Goal: Transaction & Acquisition: Download file/media

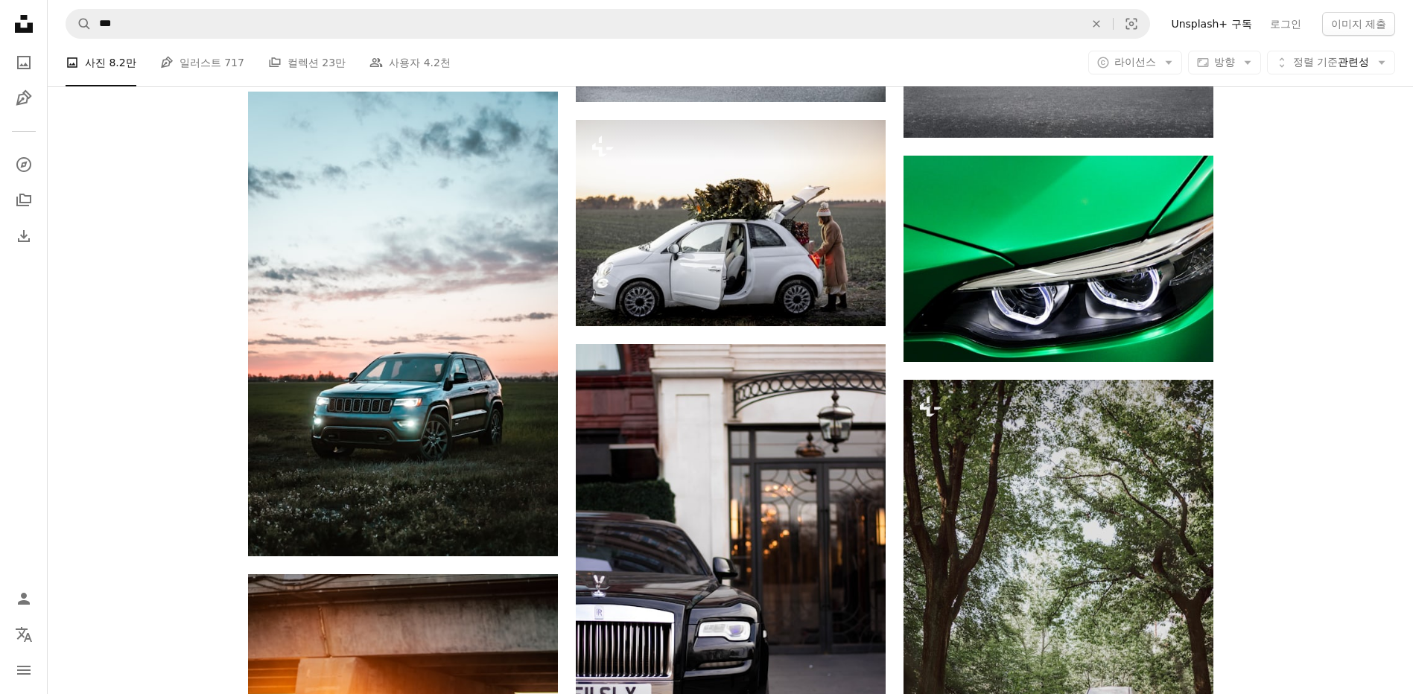
scroll to position [9205, 0]
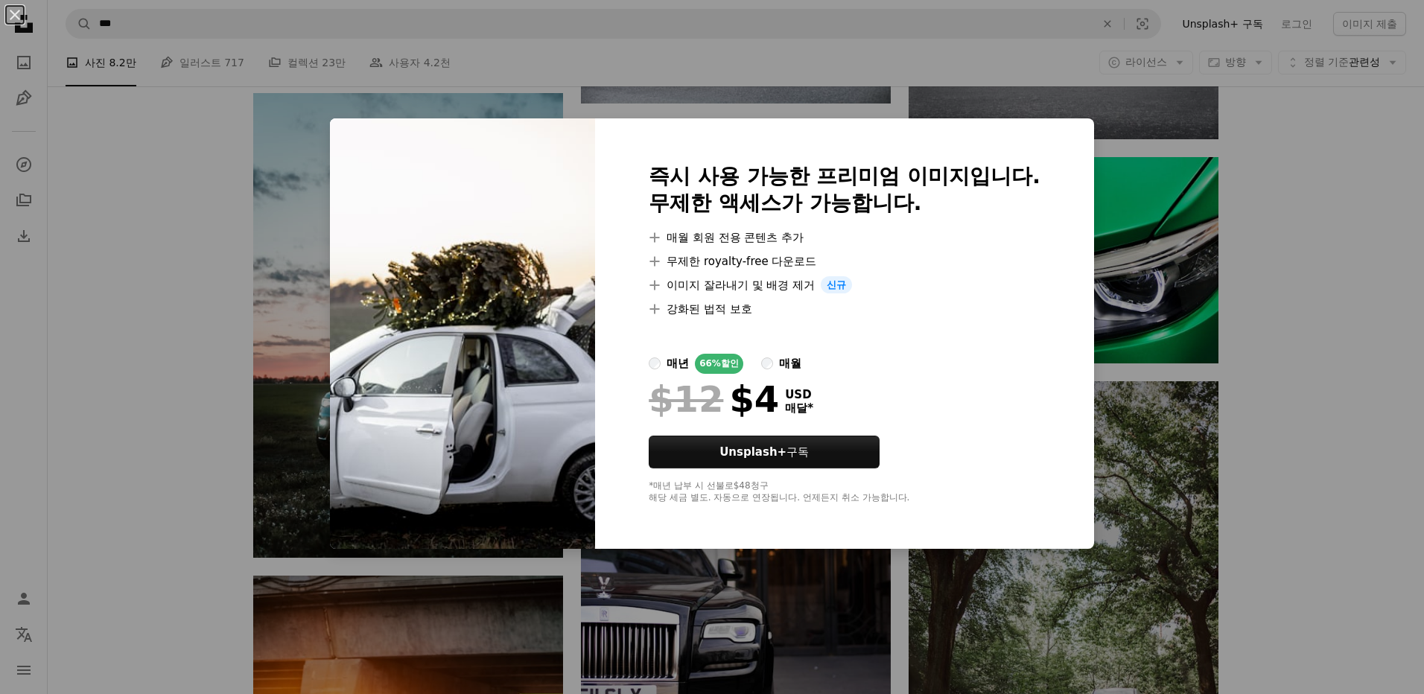
click at [662, 81] on div "An X shape 즉시 사용 가능한 프리미엄 이미지입니다. 무제한 액세스가 가능합니다. A plus sign 매월 회원 전용 콘텐츠 추가 A…" at bounding box center [712, 347] width 1424 height 694
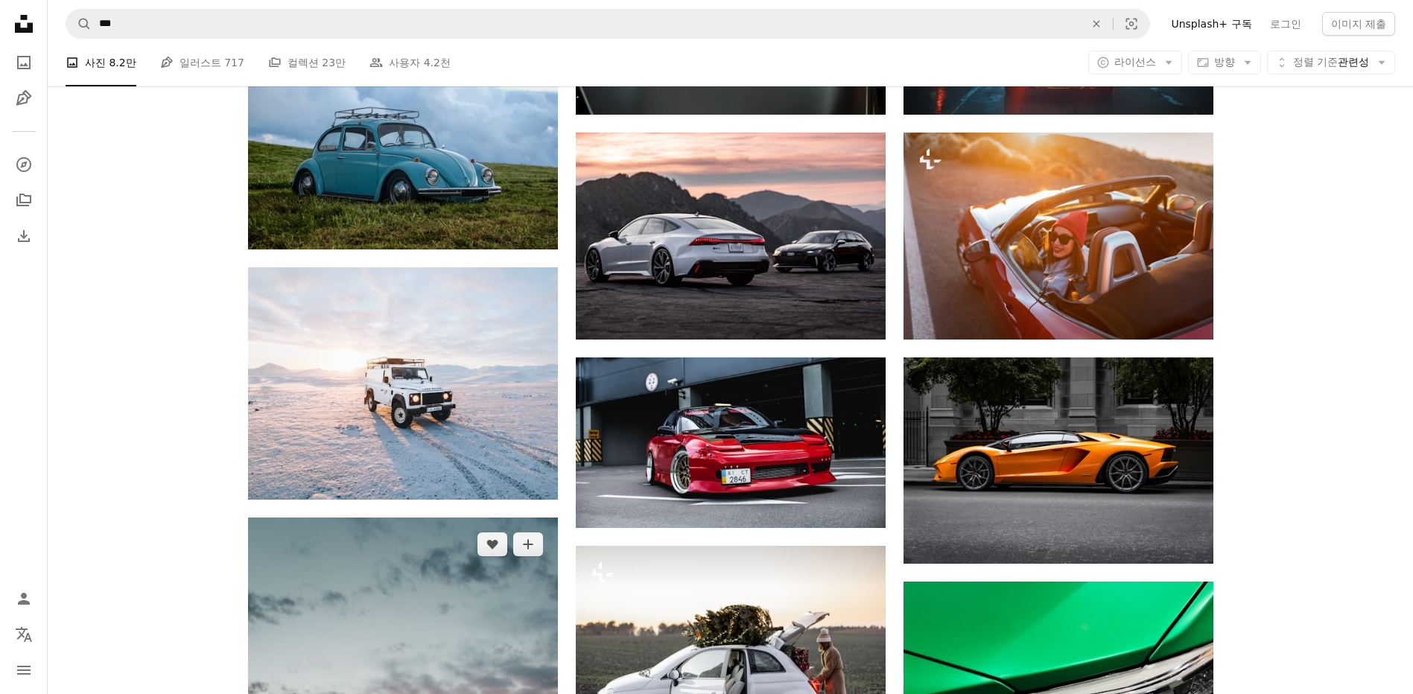
scroll to position [8758, 0]
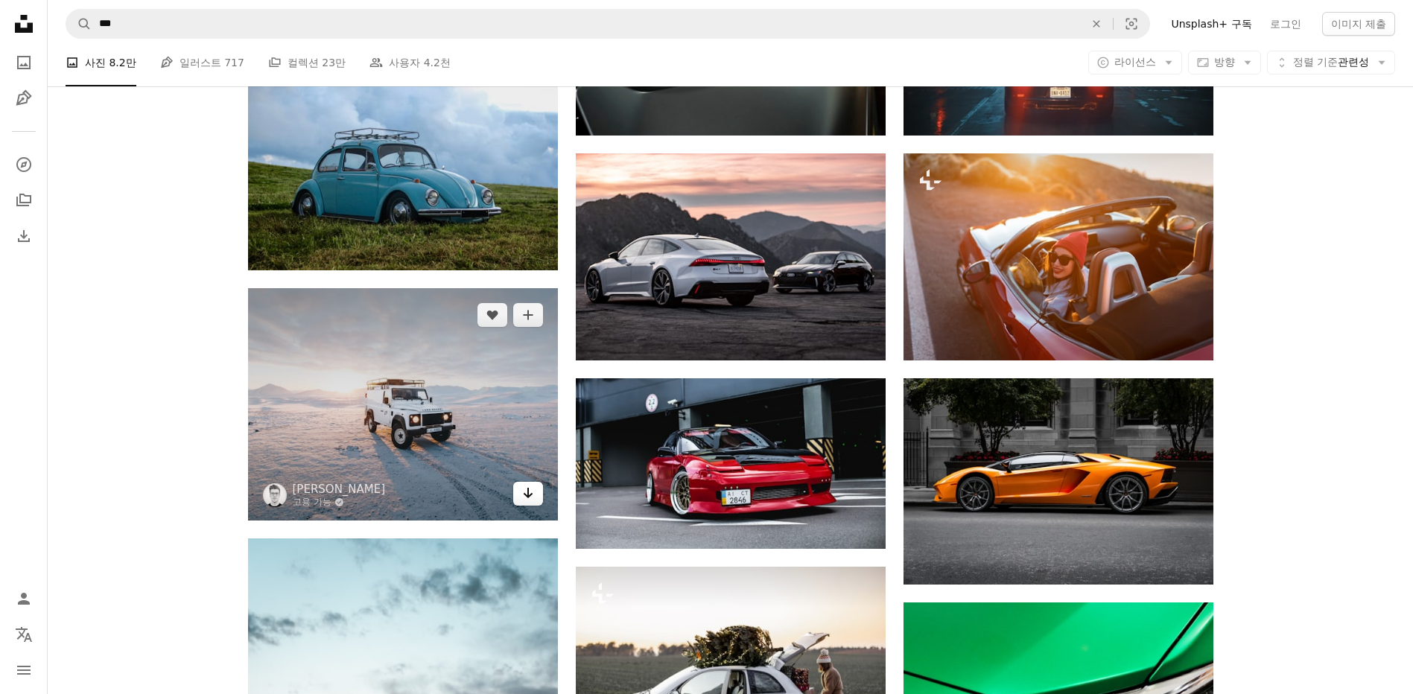
click at [526, 492] on icon "Arrow pointing down" at bounding box center [528, 493] width 12 height 18
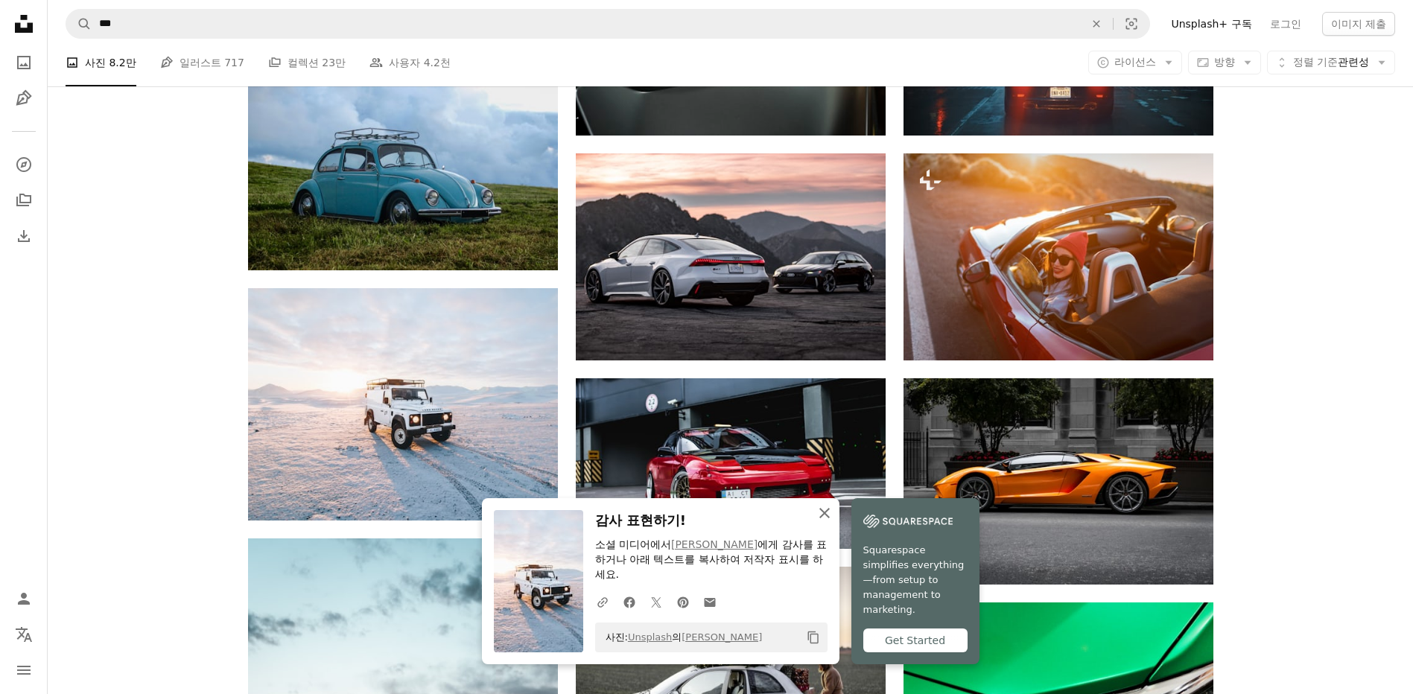
click at [819, 514] on icon "An X shape" at bounding box center [825, 513] width 18 height 18
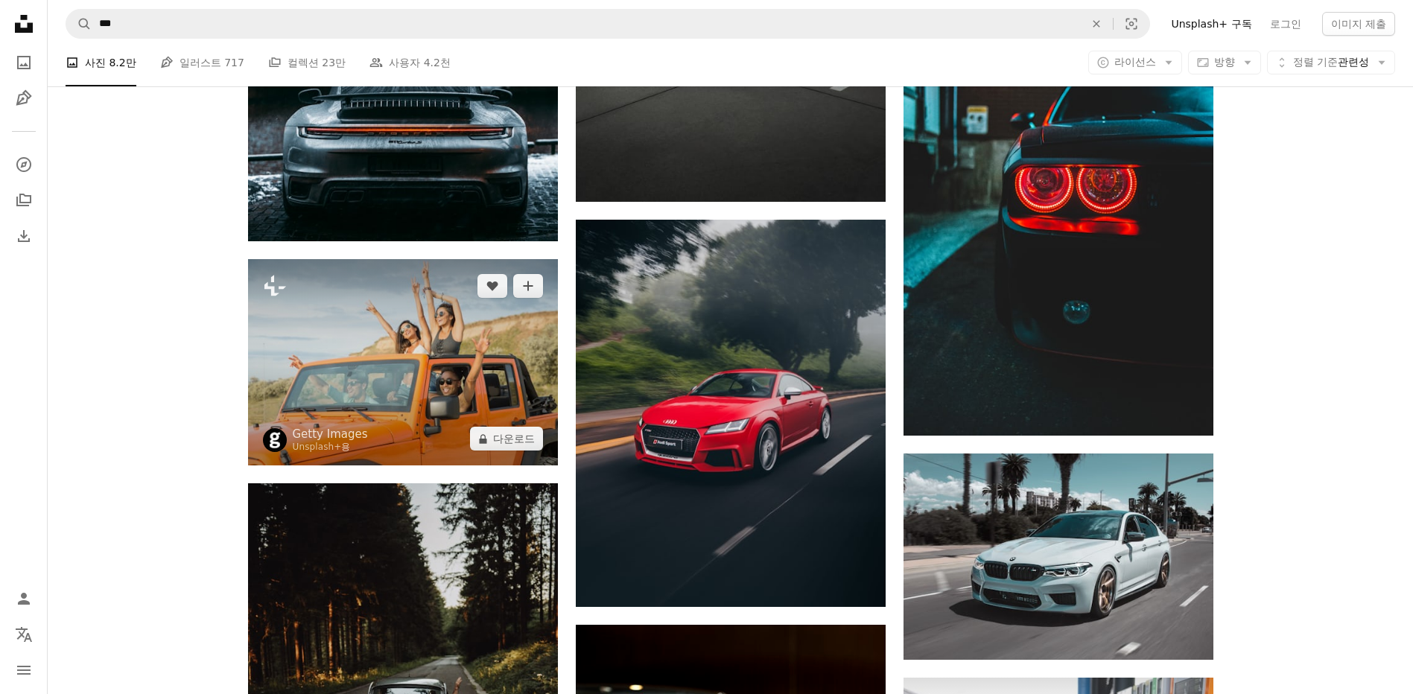
scroll to position [7865, 0]
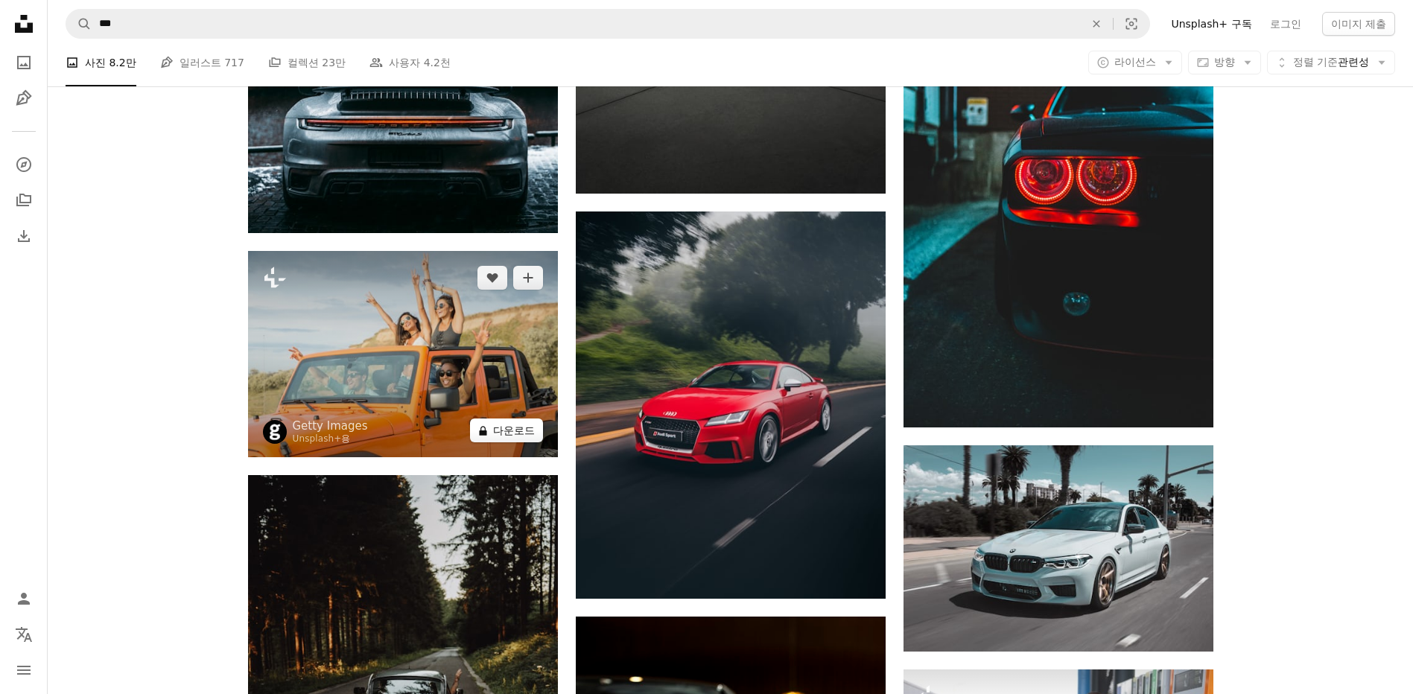
click at [512, 437] on button "A lock 다운로드" at bounding box center [506, 431] width 73 height 24
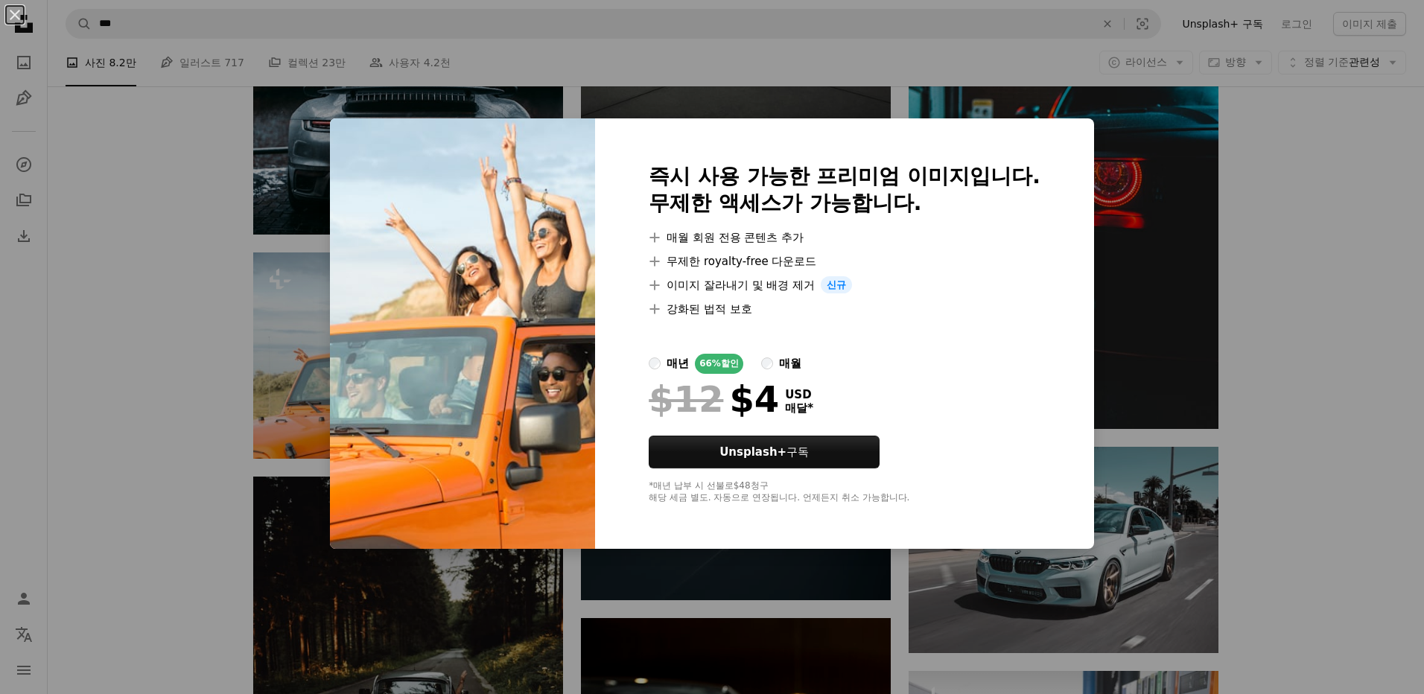
click at [966, 279] on li "A plus sign 이미지 잘라내기 및 배경 제거 신규" at bounding box center [845, 285] width 392 height 18
click at [1271, 380] on div "An X shape 즉시 사용 가능한 프리미엄 이미지입니다. 무제한 액세스가 가능합니다. A plus sign 매월 회원 전용 콘텐츠 추가 A…" at bounding box center [712, 347] width 1424 height 694
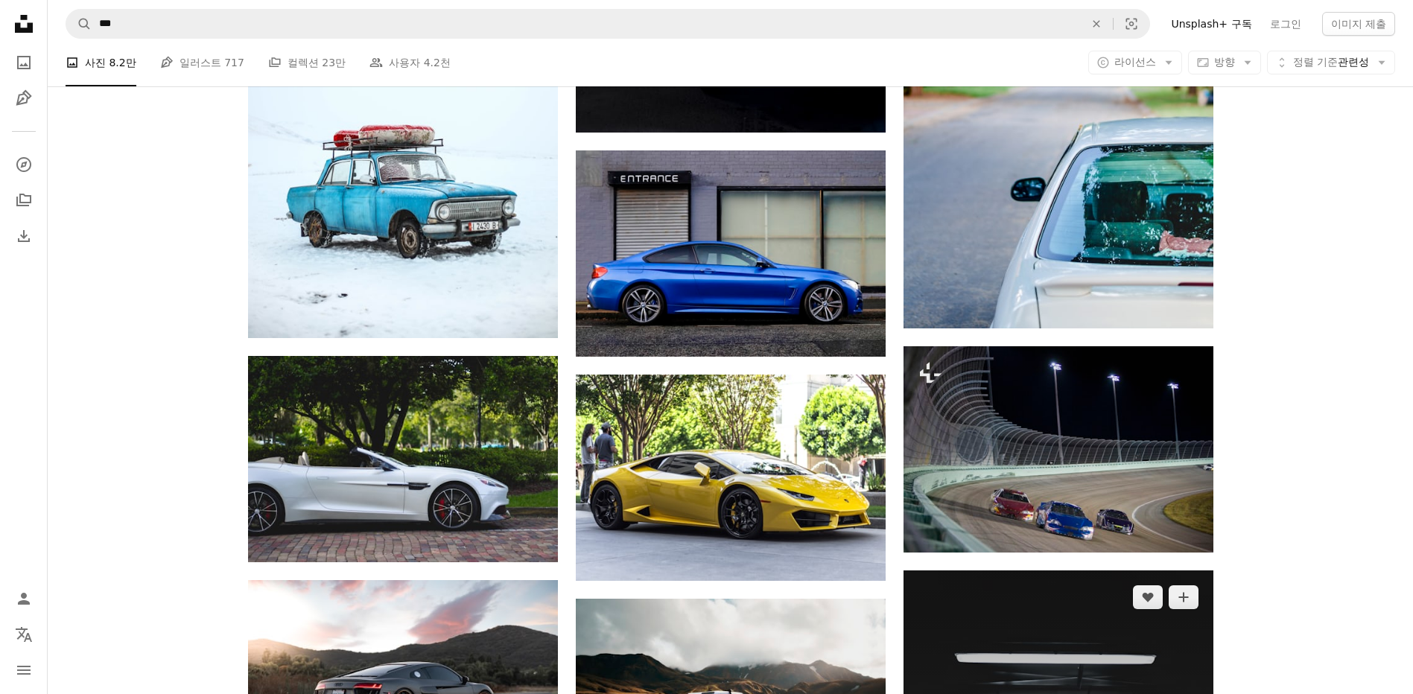
scroll to position [1906, 0]
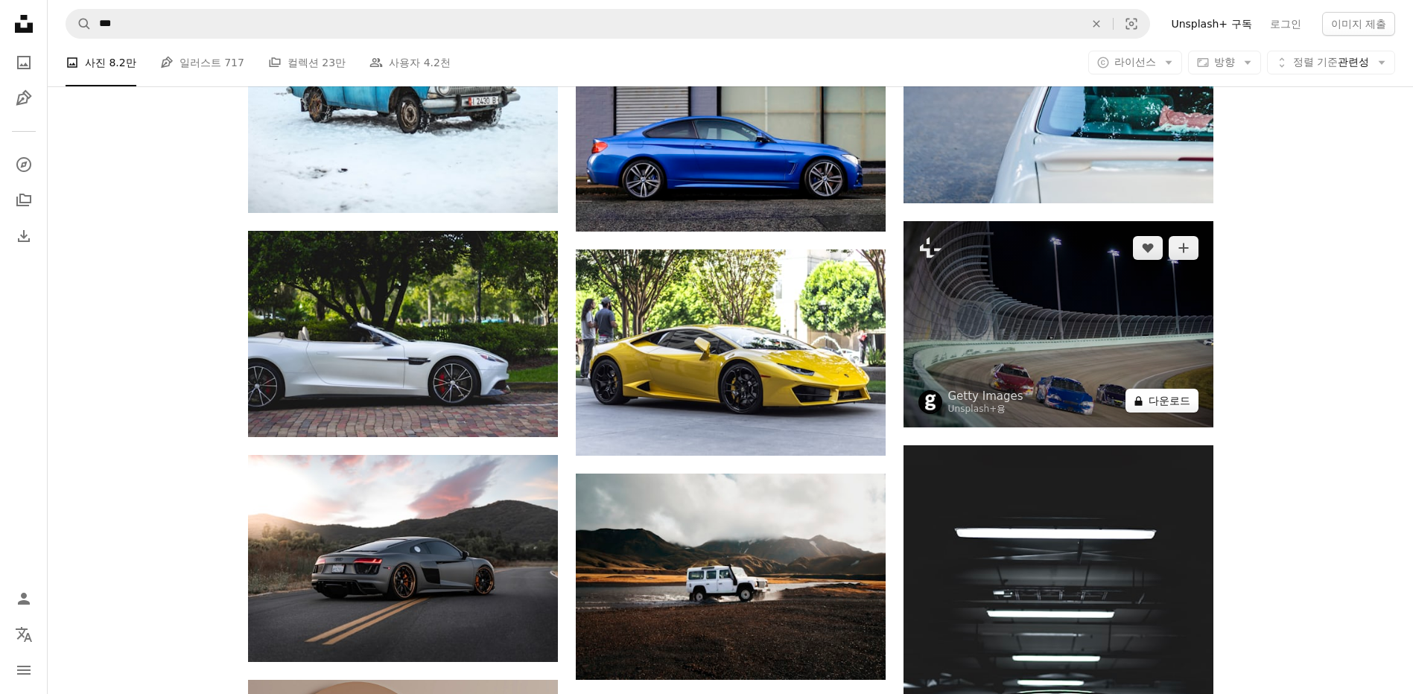
click at [1165, 401] on button "A lock 다운로드" at bounding box center [1161, 401] width 73 height 24
click at [1150, 402] on button "A lock 다운로드" at bounding box center [1161, 401] width 73 height 24
click at [1163, 394] on button "A lock 다운로드" at bounding box center [1161, 401] width 73 height 24
click at [1157, 405] on button "A lock 다운로드" at bounding box center [1161, 401] width 73 height 24
click at [1163, 397] on button "A lock 다운로드" at bounding box center [1161, 401] width 73 height 24
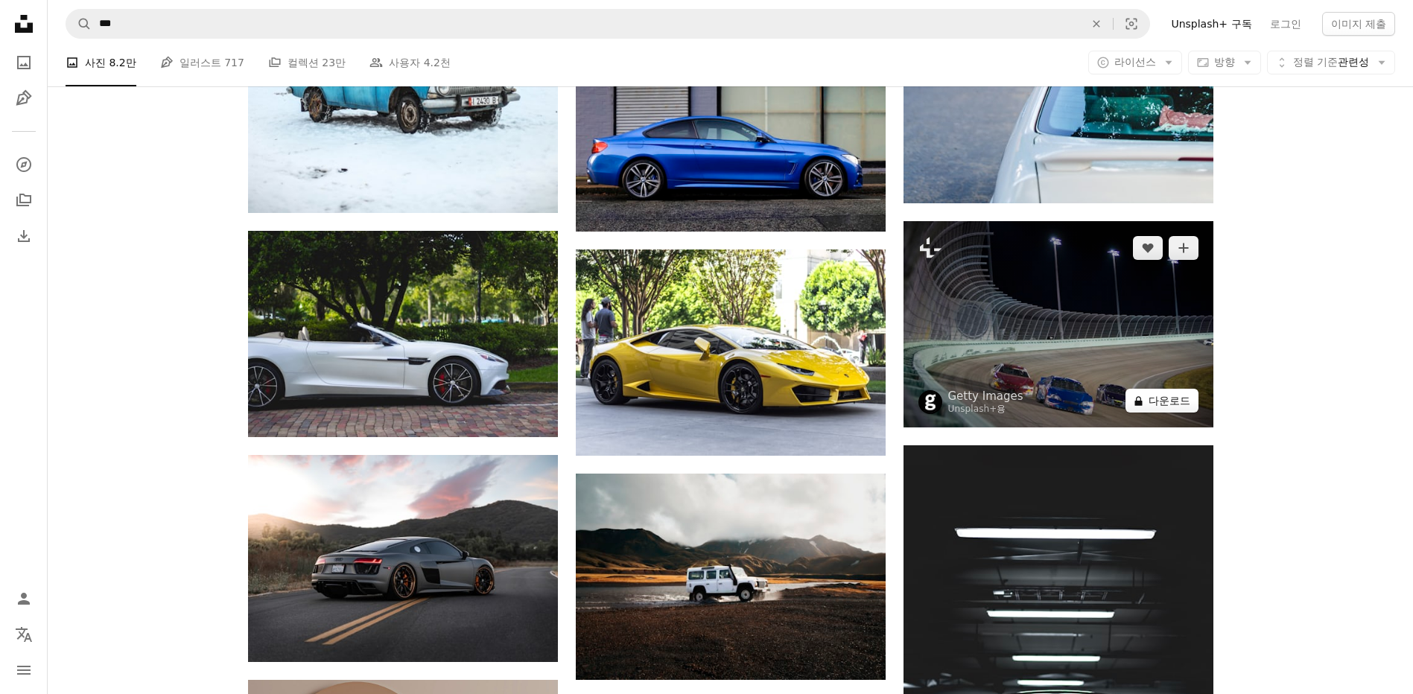
click at [1160, 395] on button "A lock 다운로드" at bounding box center [1161, 401] width 73 height 24
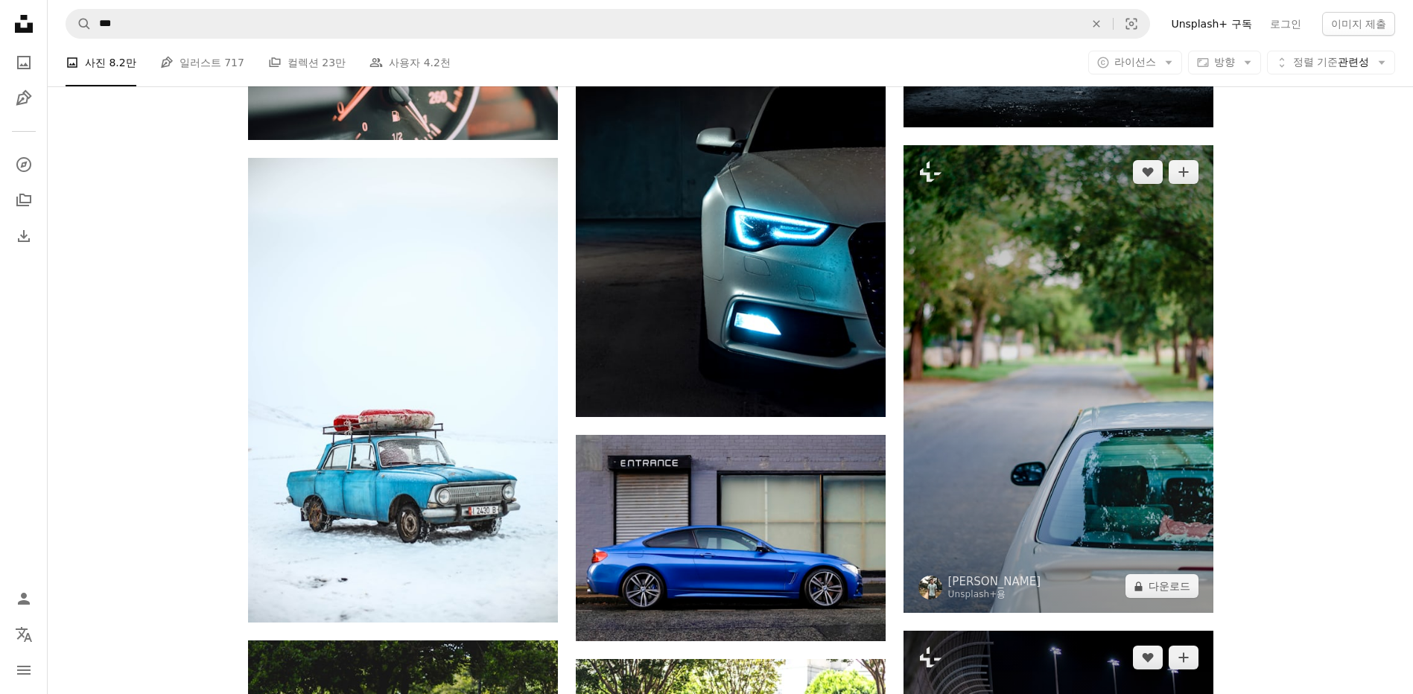
scroll to position [1459, 0]
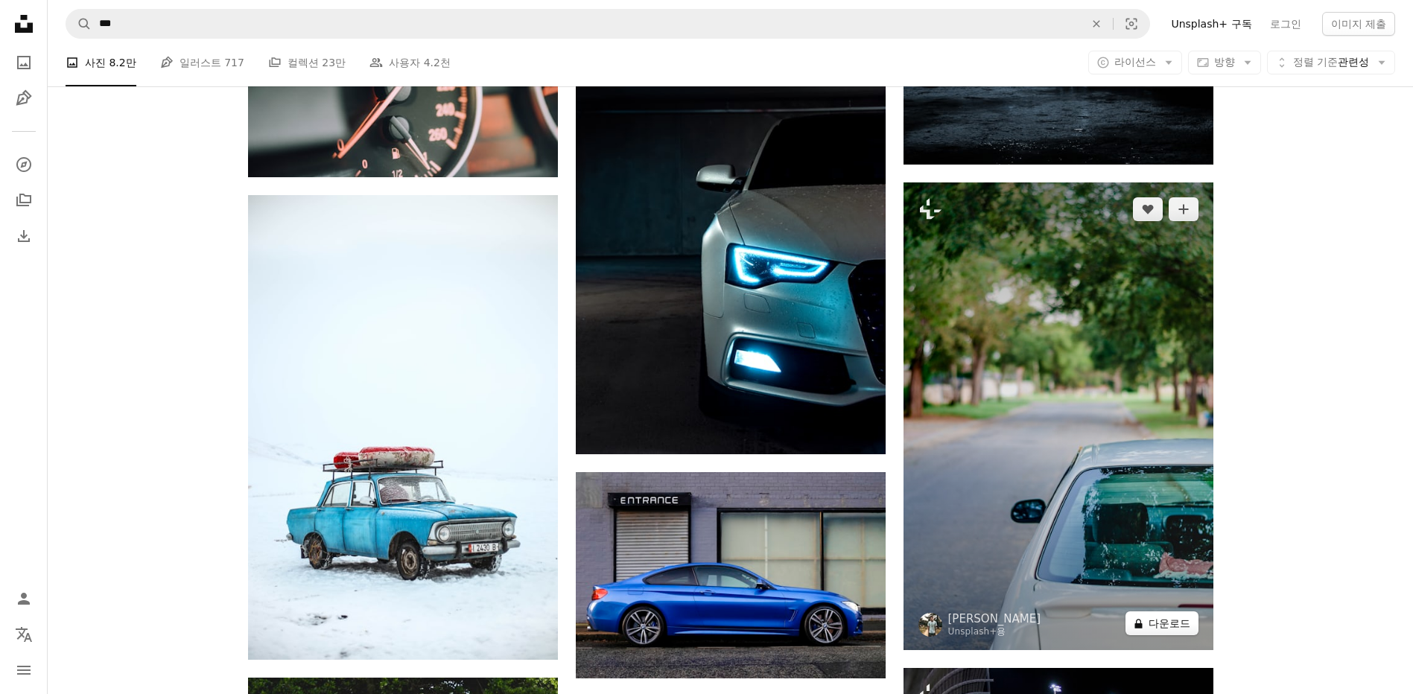
click at [1153, 620] on button "A lock 다운로드" at bounding box center [1161, 624] width 73 height 24
